Goal: Find specific page/section: Find specific page/section

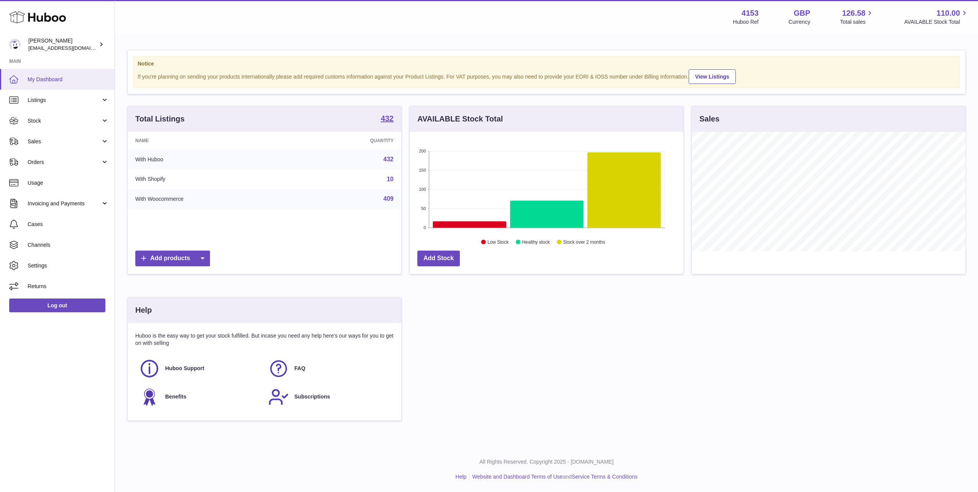
scroll to position [120, 274]
click at [43, 138] on span "Sales" at bounding box center [64, 141] width 73 height 7
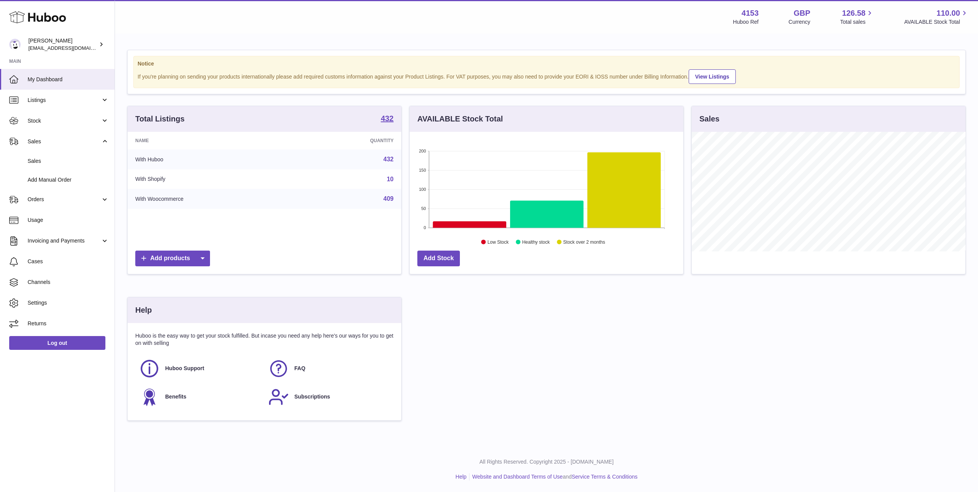
click at [40, 16] on icon at bounding box center [37, 17] width 57 height 15
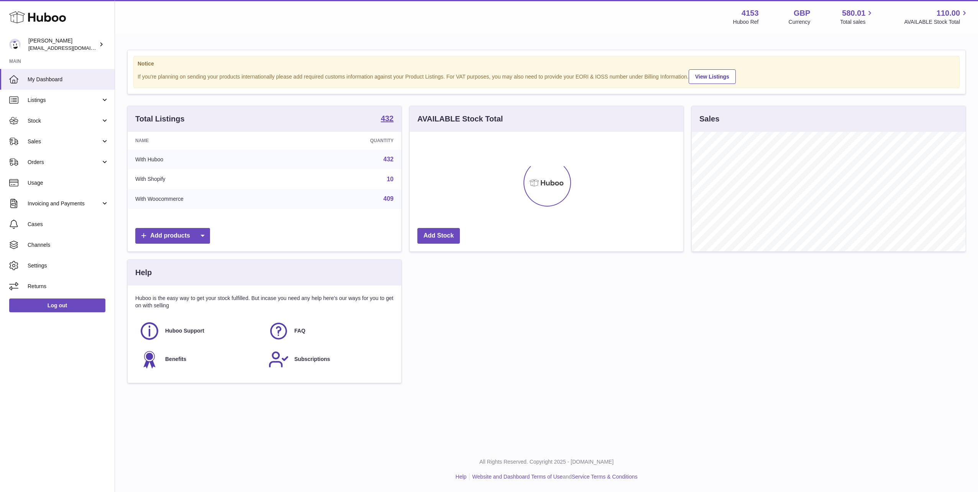
scroll to position [120, 274]
click at [40, 138] on span "Sales" at bounding box center [64, 141] width 73 height 7
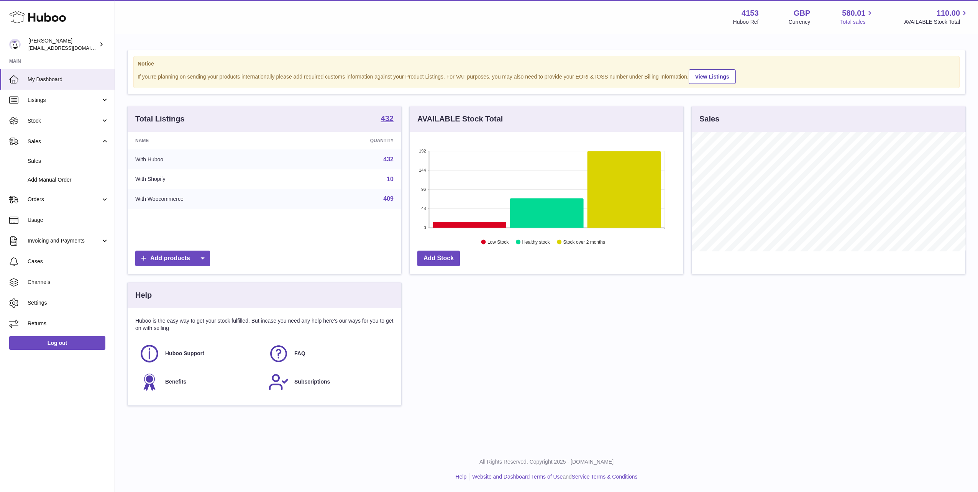
click at [843, 16] on span "580.01" at bounding box center [853, 13] width 23 height 10
